Goal: Task Accomplishment & Management: Use online tool/utility

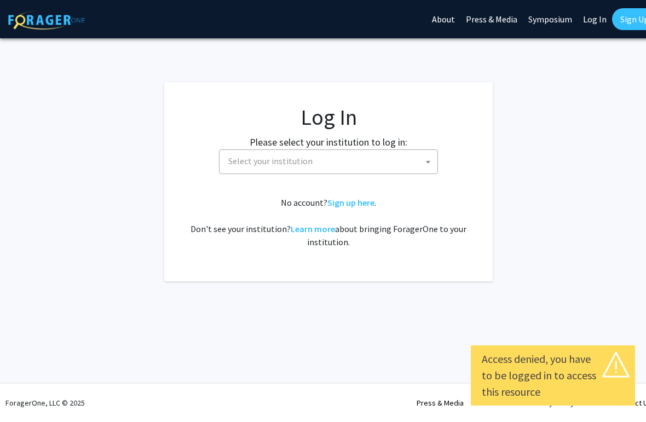
select select
click at [390, 162] on span "Select your institution" at bounding box center [330, 161] width 213 height 22
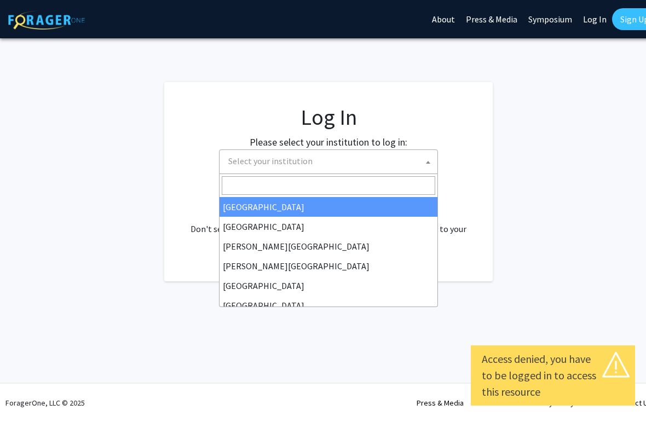
click at [386, 157] on span "Select your institution" at bounding box center [330, 161] width 213 height 22
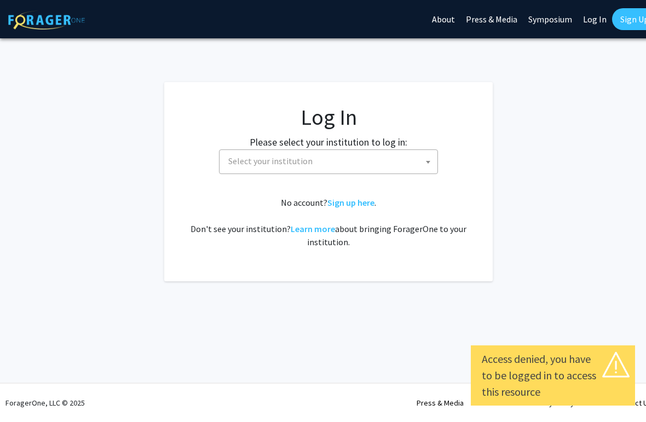
click at [382, 167] on span "Select your institution" at bounding box center [330, 161] width 213 height 22
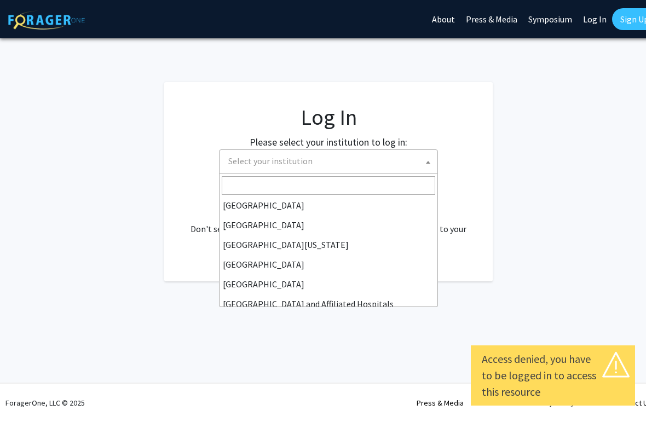
scroll to position [82, 0]
click at [334, 170] on span "Select your institution" at bounding box center [330, 161] width 213 height 22
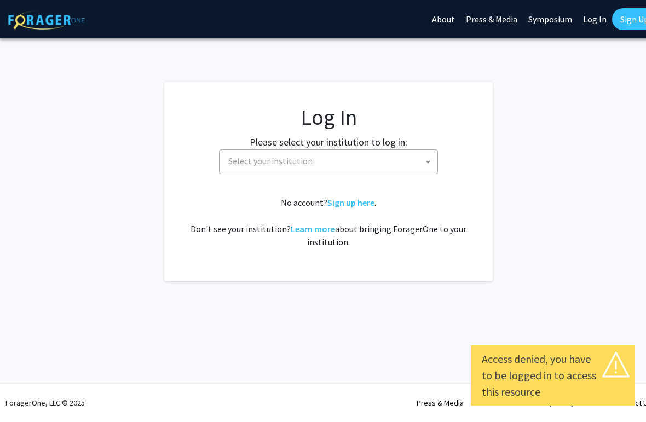
click at [346, 169] on span "Select your institution" at bounding box center [330, 161] width 213 height 22
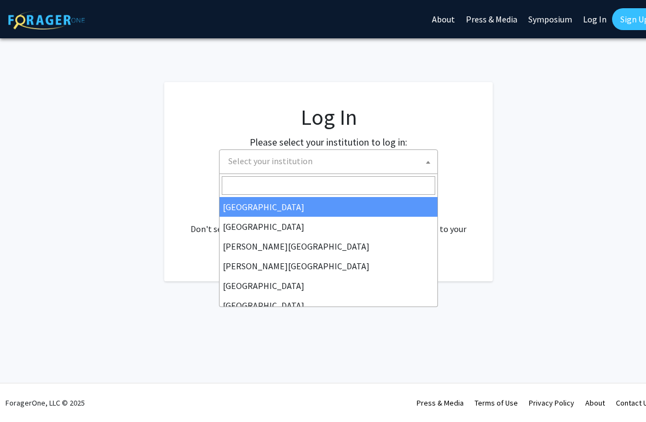
click at [334, 188] on input "Search" at bounding box center [328, 185] width 213 height 19
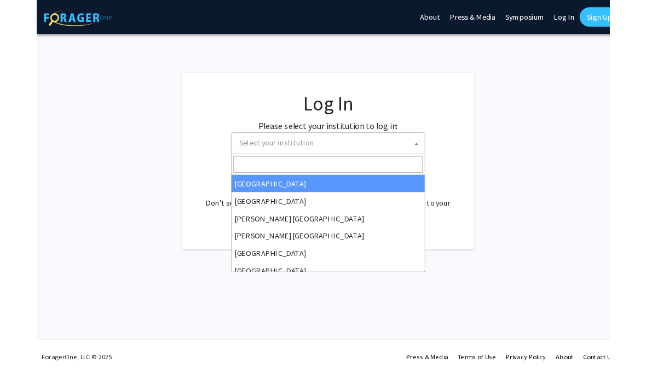
scroll to position [0, 5]
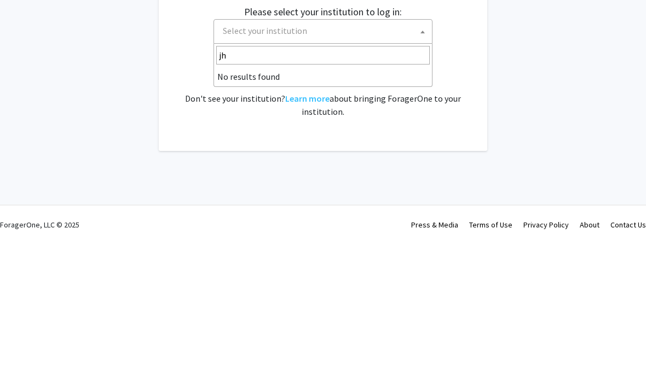
type input "j"
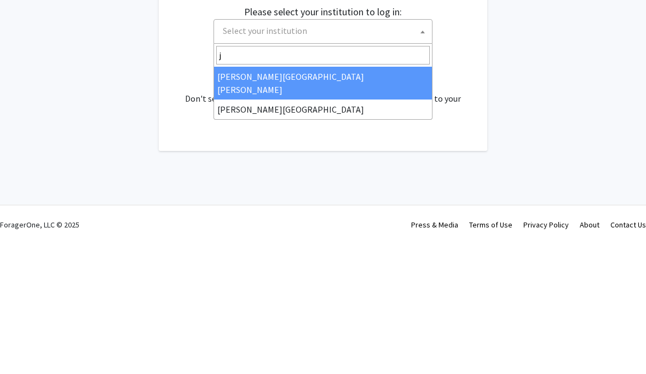
select select "1"
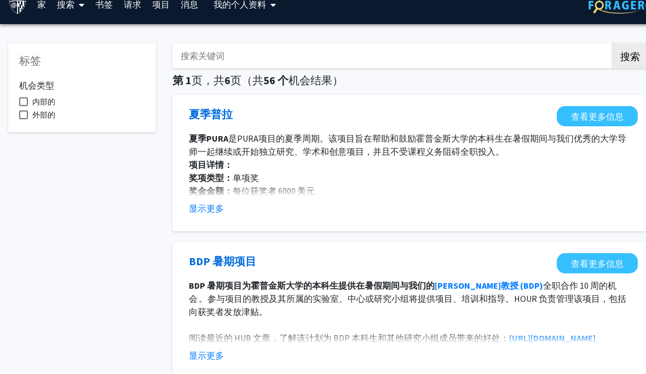
scroll to position [16, 0]
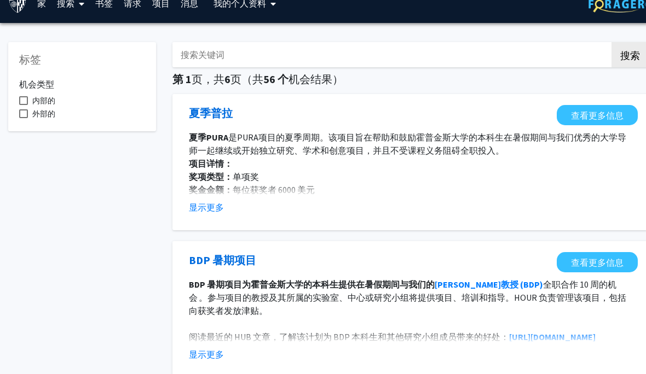
click at [206, 208] on font "显示更多" at bounding box center [206, 207] width 35 height 11
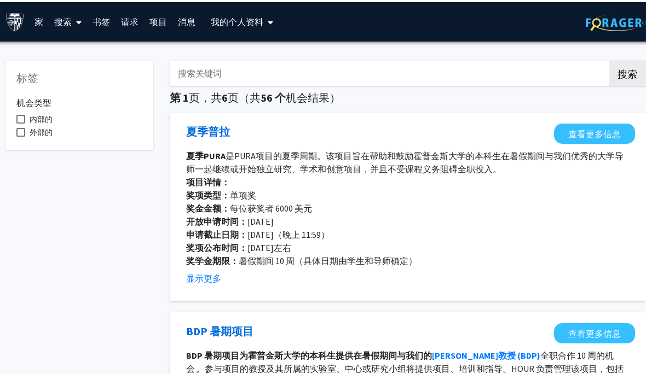
scroll to position [0, 0]
